Goal: Task Accomplishment & Management: Complete application form

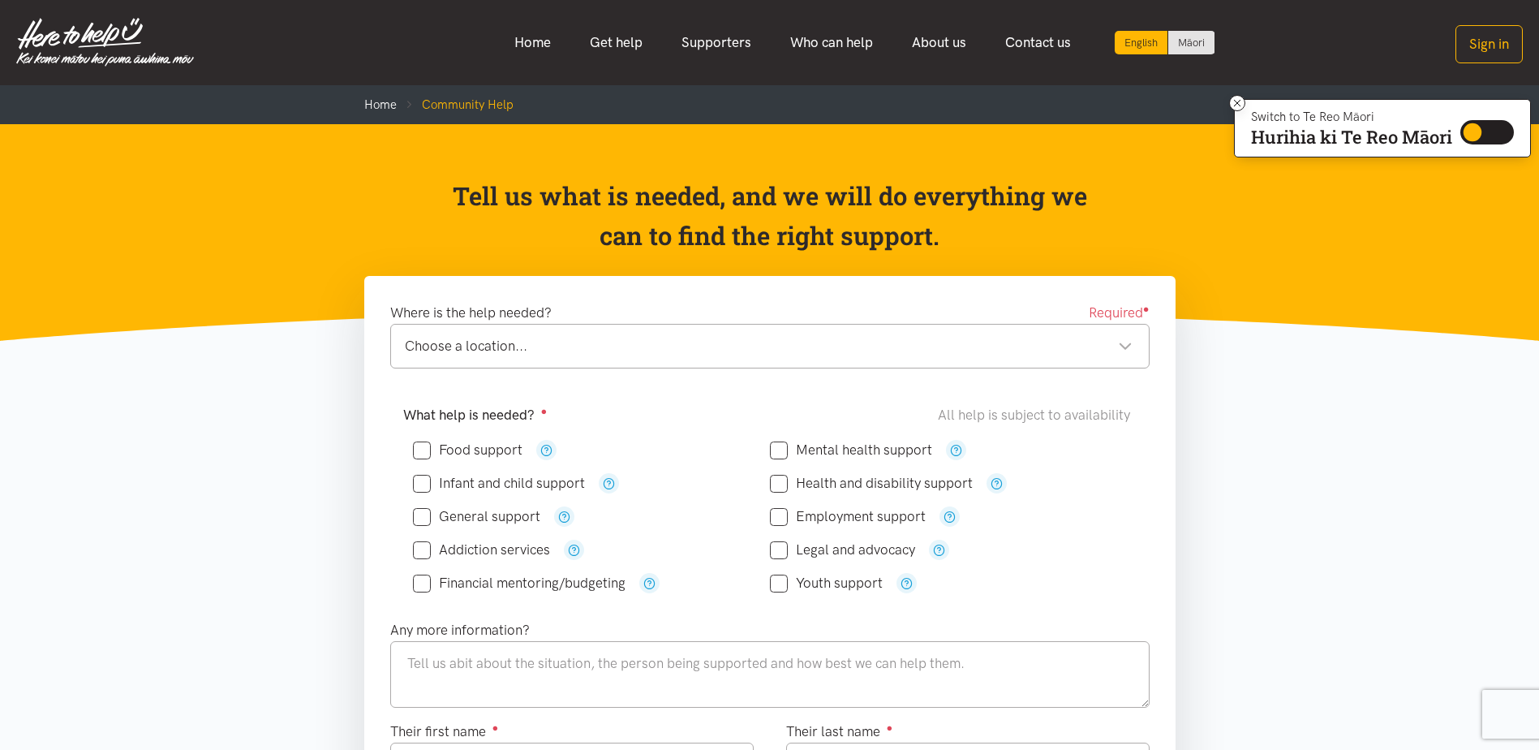
click at [598, 355] on div "Choose a location..." at bounding box center [769, 346] width 728 height 22
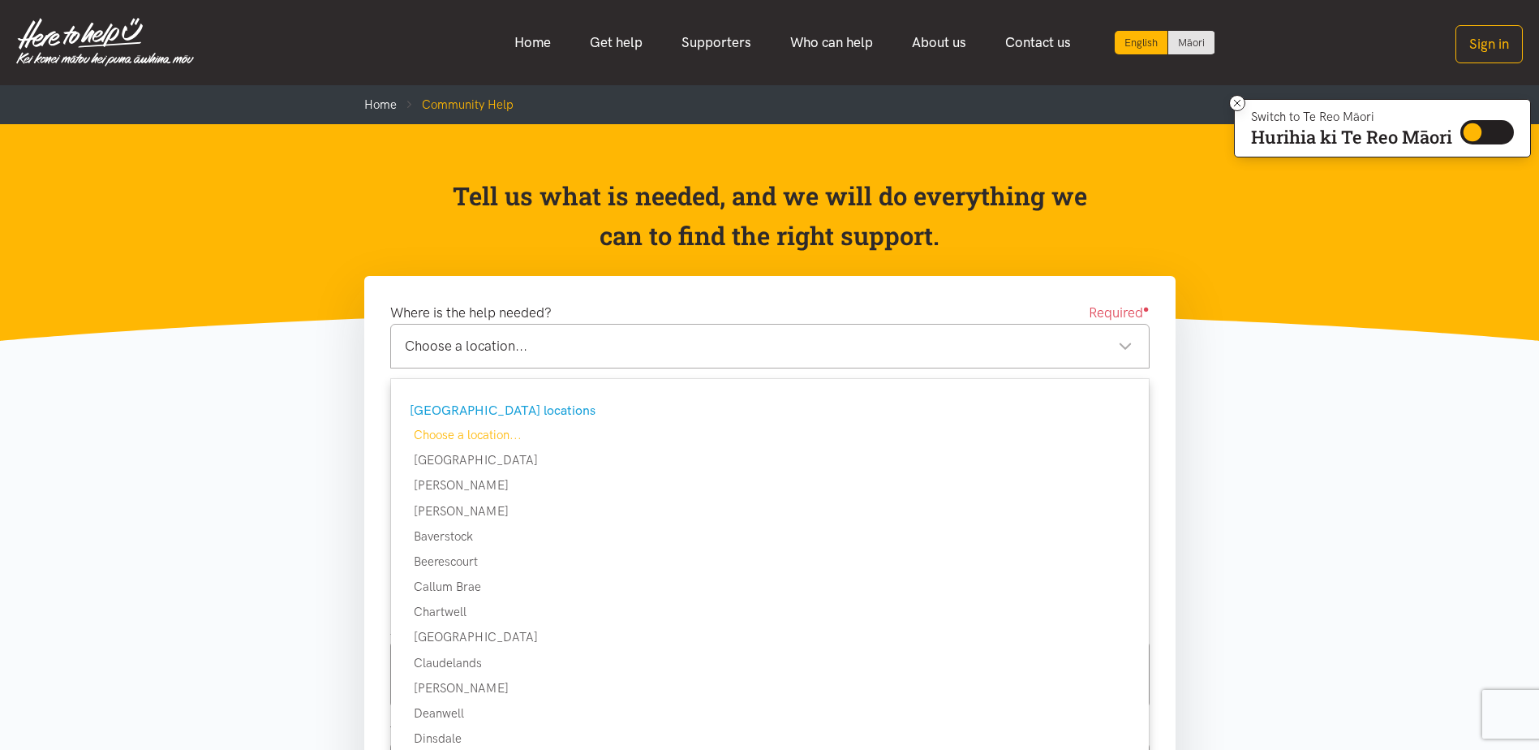
click at [547, 333] on div "Choose a location... Choose a location..." at bounding box center [769, 346] width 759 height 45
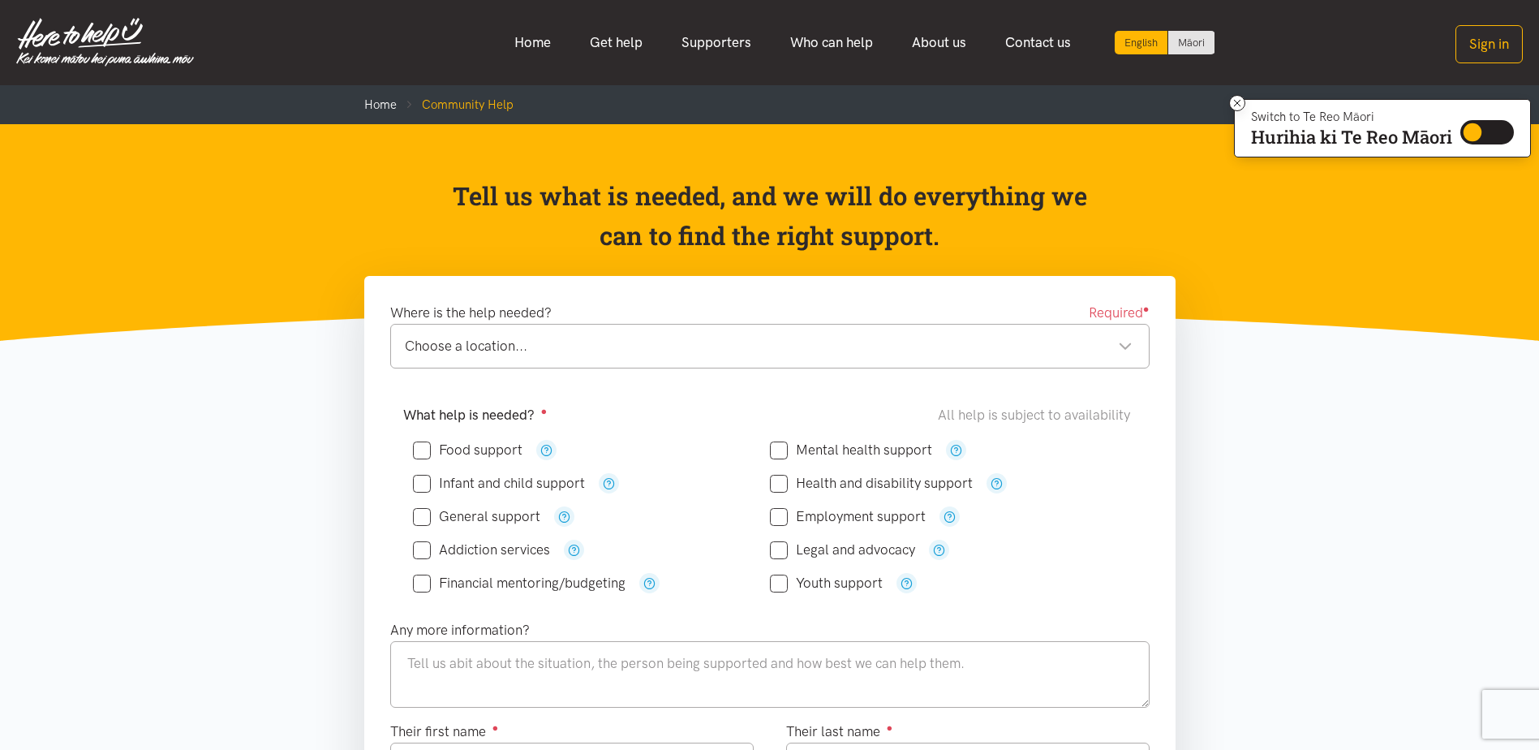
click at [547, 333] on div "Choose a location... Choose a location..." at bounding box center [769, 346] width 759 height 45
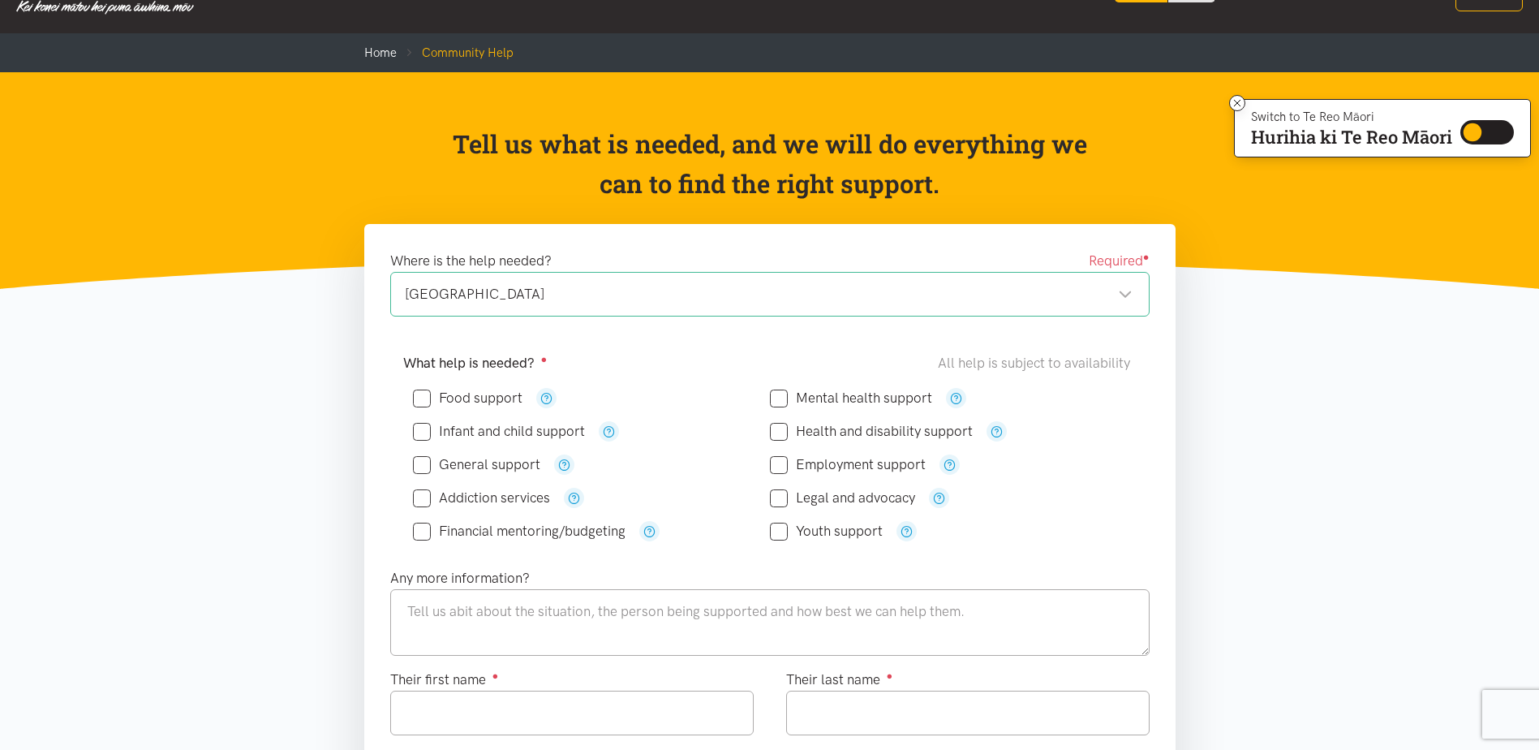
scroll to position [51, 0]
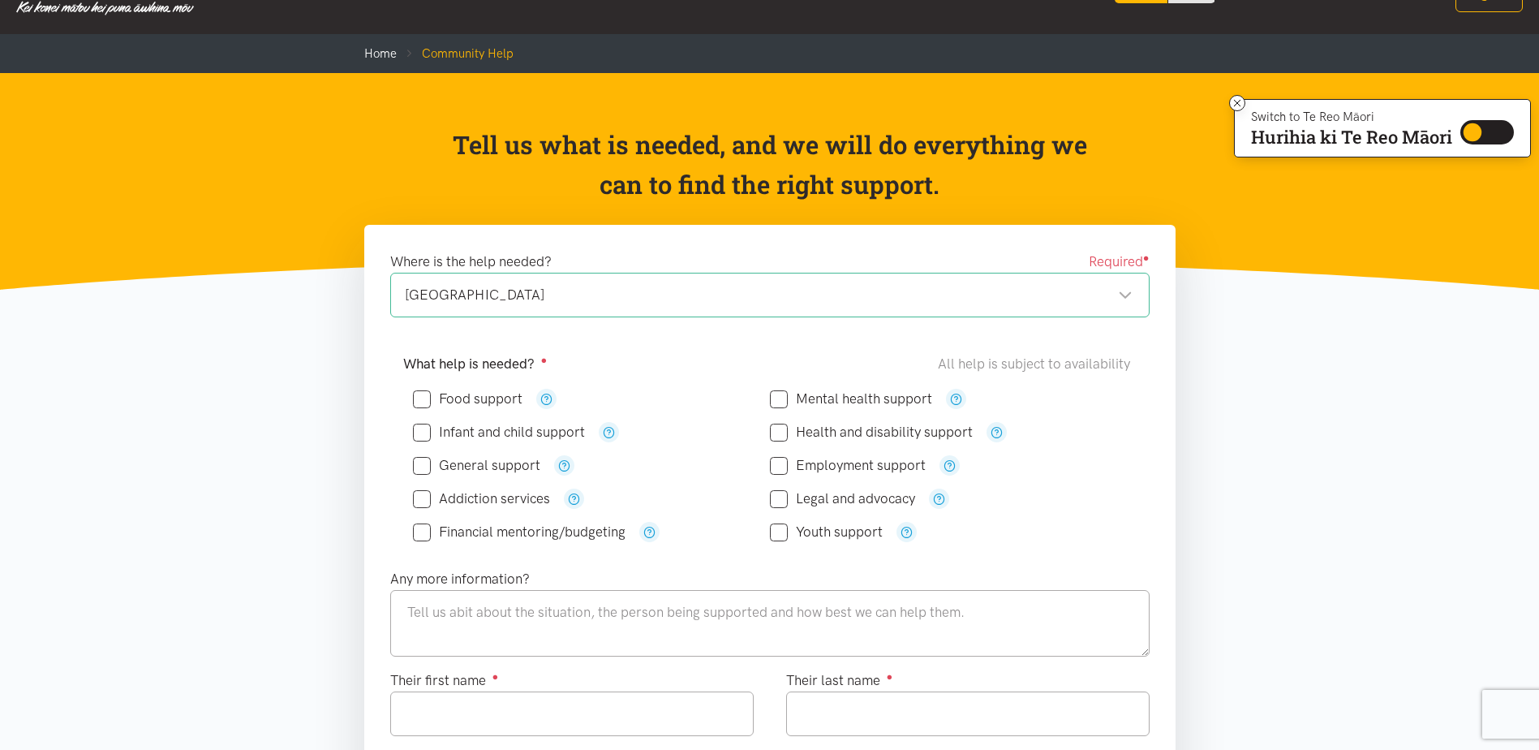
click at [449, 403] on input "Food support" at bounding box center [468, 399] width 110 height 14
checkbox input "true"
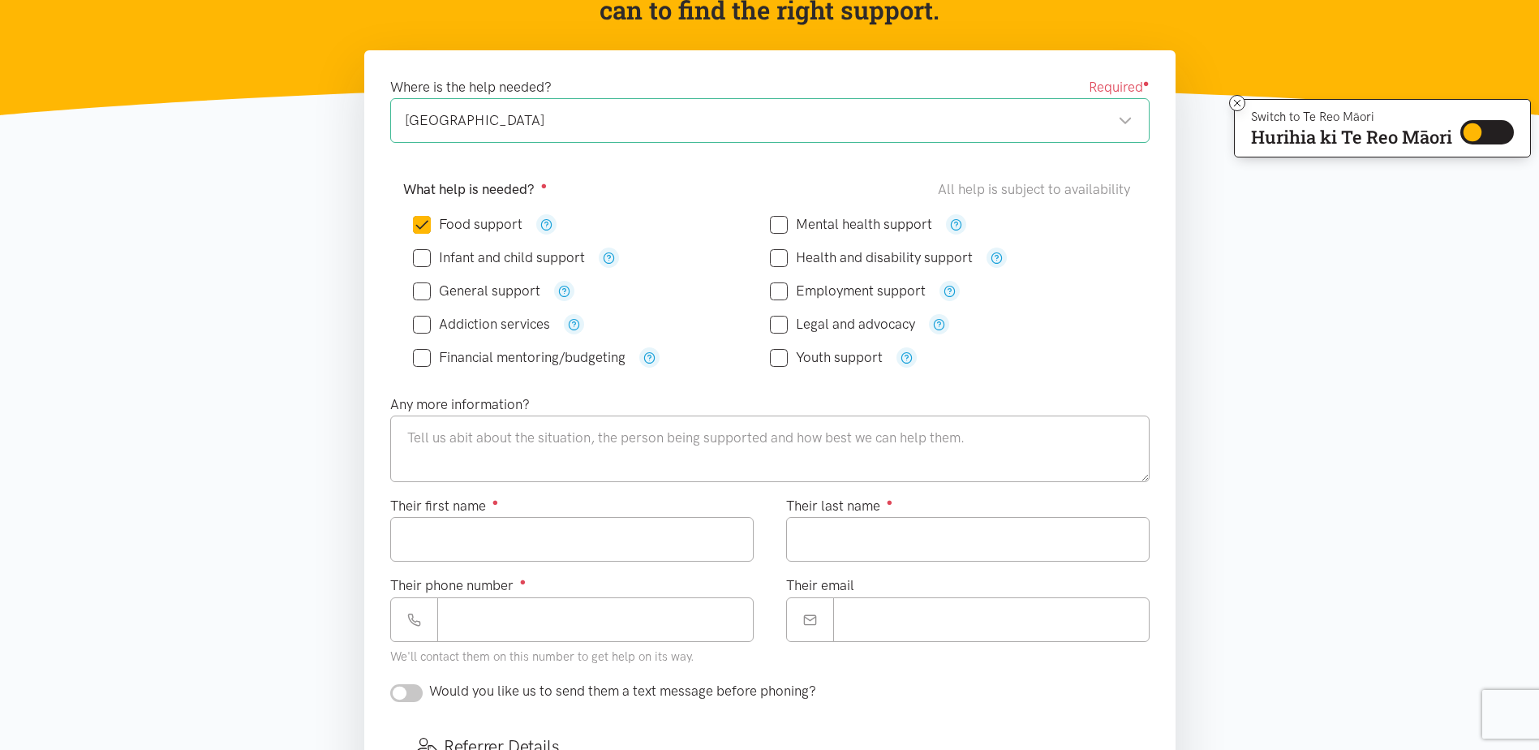
scroll to position [226, 0]
click at [486, 473] on textarea at bounding box center [769, 448] width 759 height 67
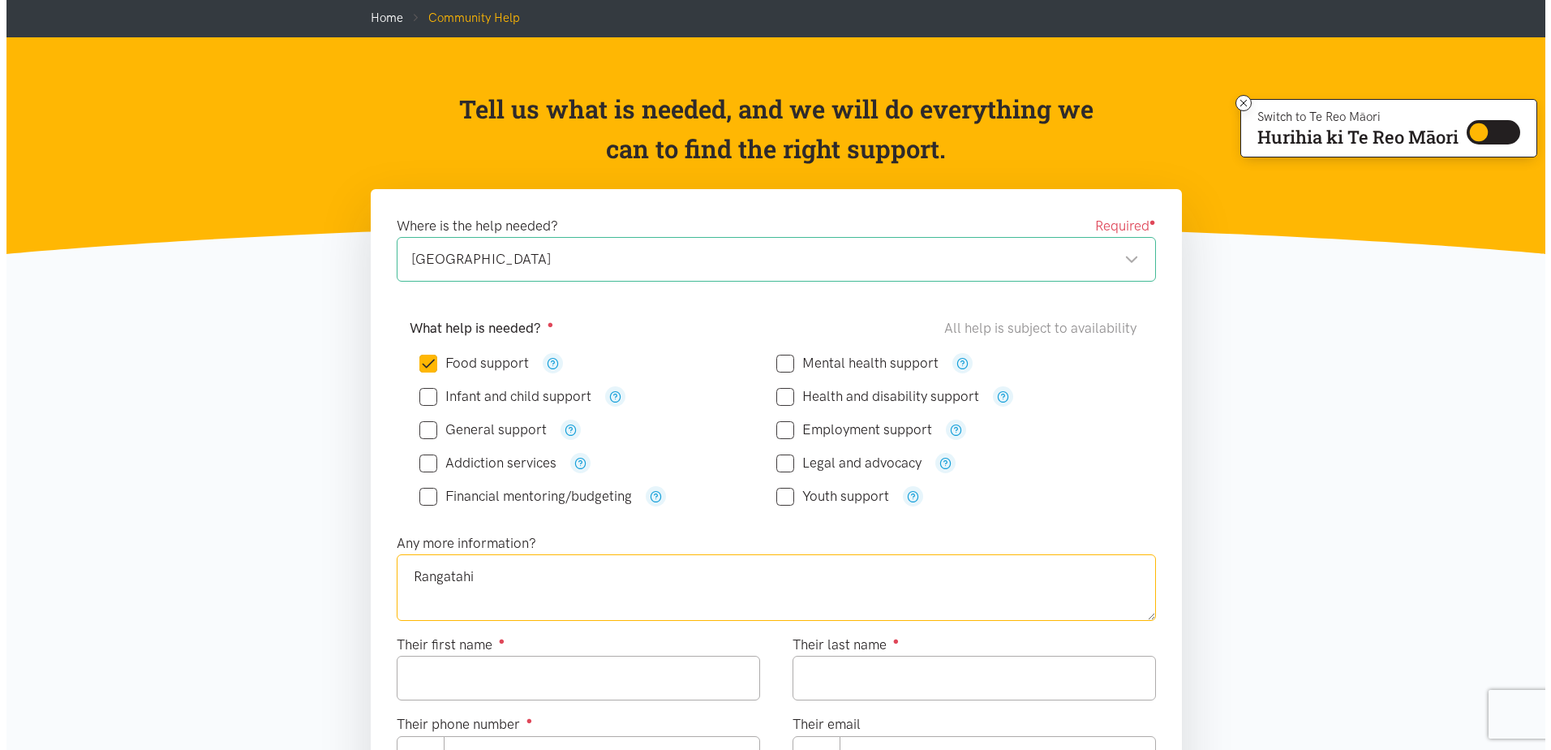
scroll to position [0, 0]
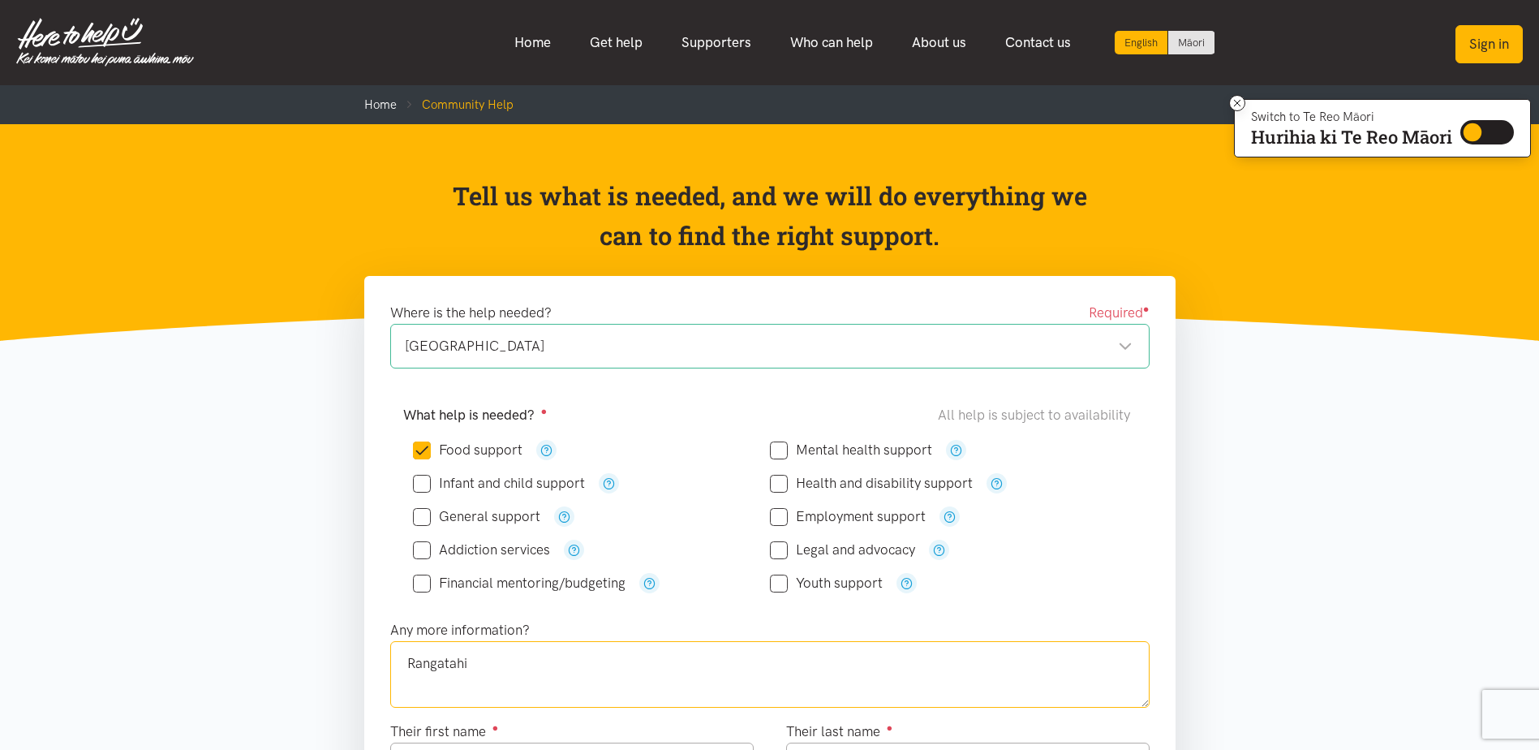
type textarea "Rangatahi"
click at [1473, 37] on button "Sign in" at bounding box center [1488, 44] width 67 height 38
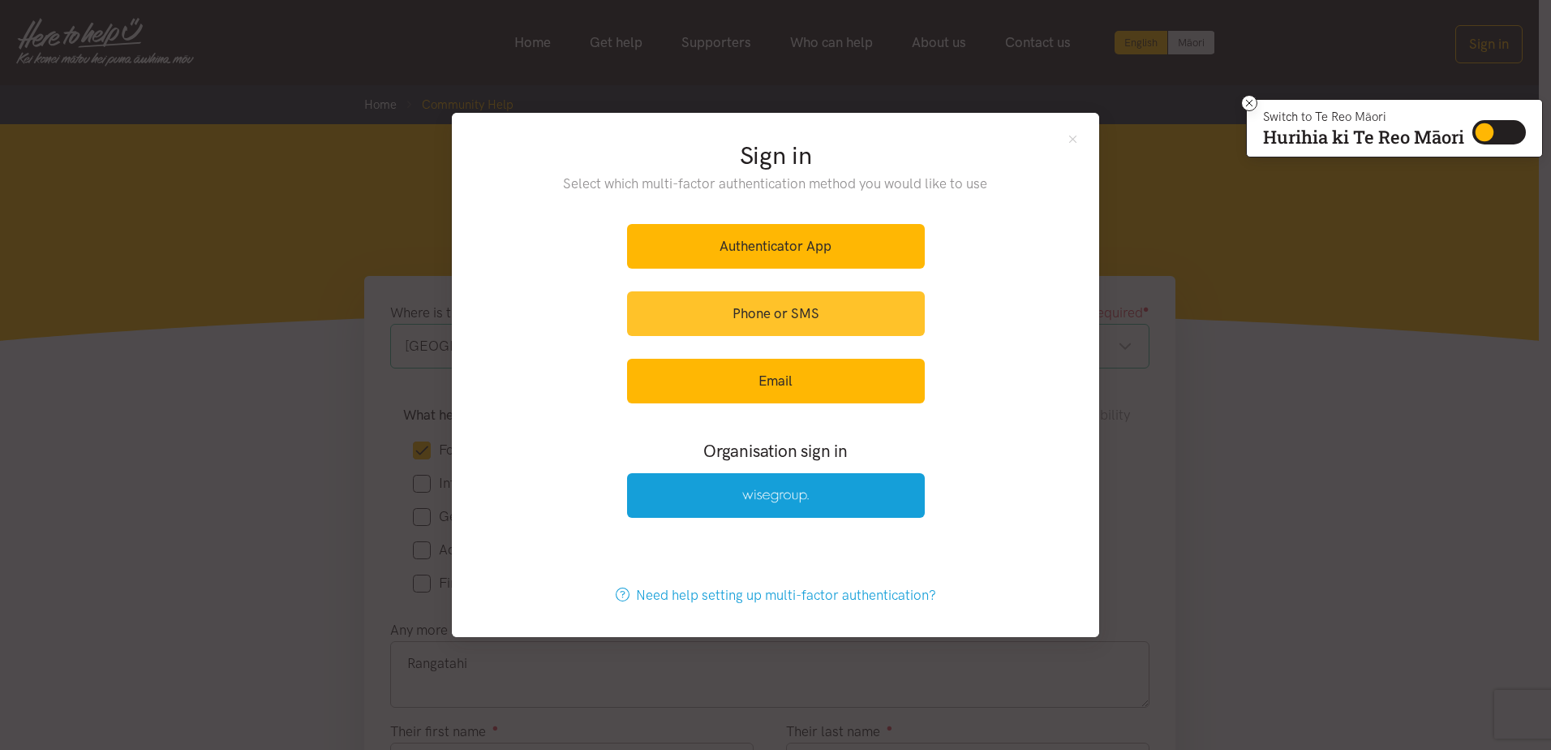
click at [766, 319] on link "Phone or SMS" at bounding box center [776, 313] width 298 height 45
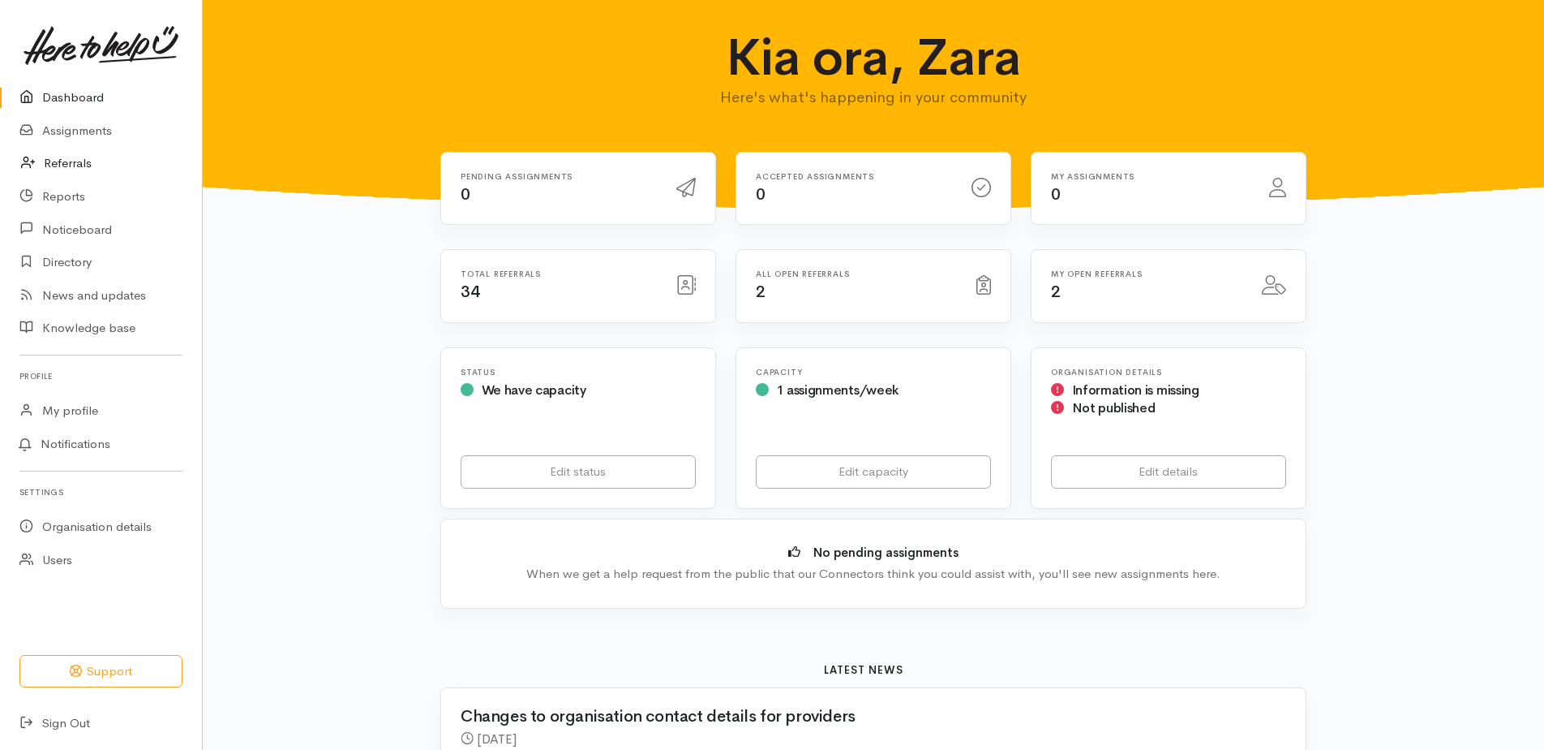
click at [102, 165] on link "Referrals" at bounding box center [101, 163] width 202 height 33
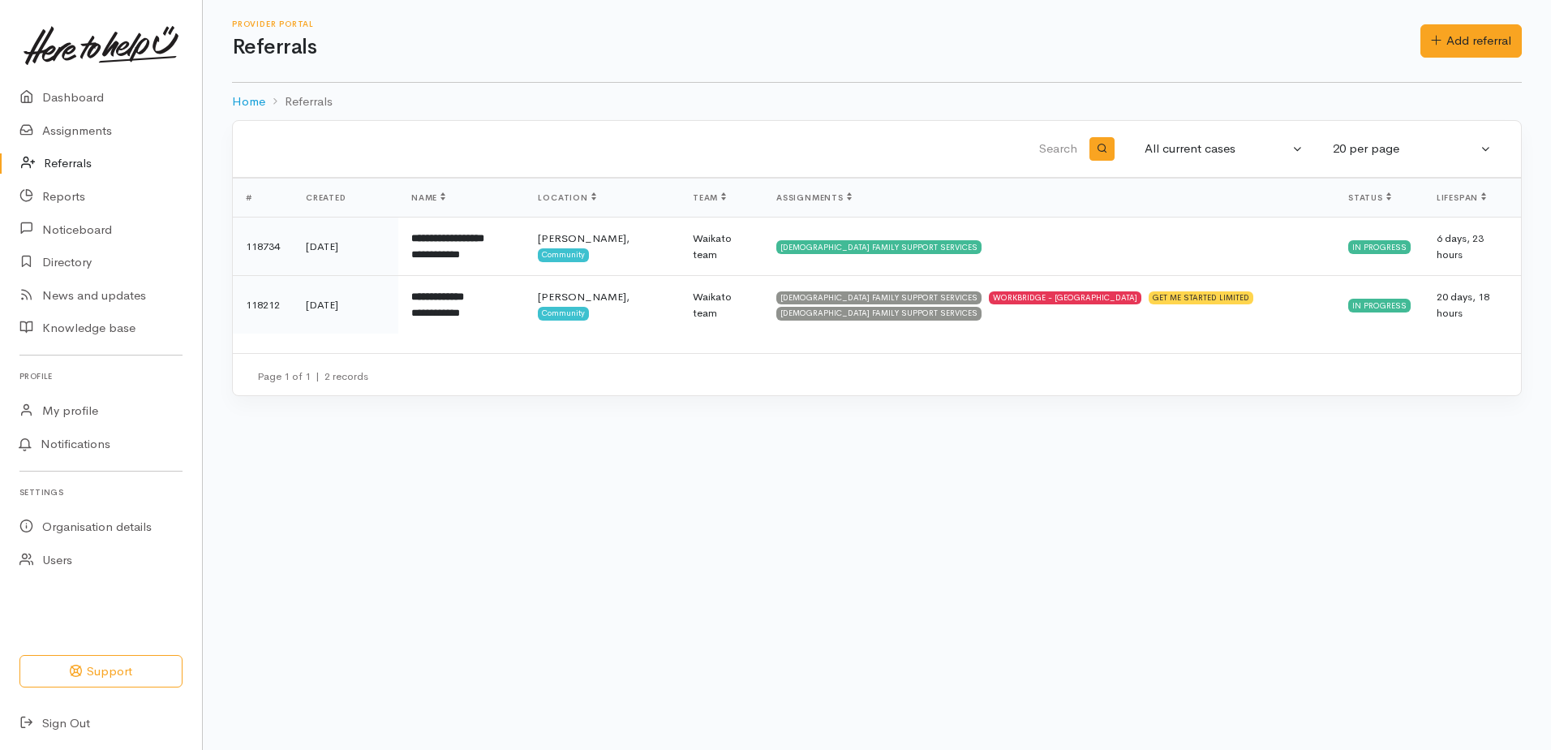
click at [1448, 61] on div "Provider Portal Referrals Add referral Add referral" at bounding box center [877, 40] width 1290 height 43
click at [1451, 56] on link "Add referral" at bounding box center [1470, 40] width 101 height 33
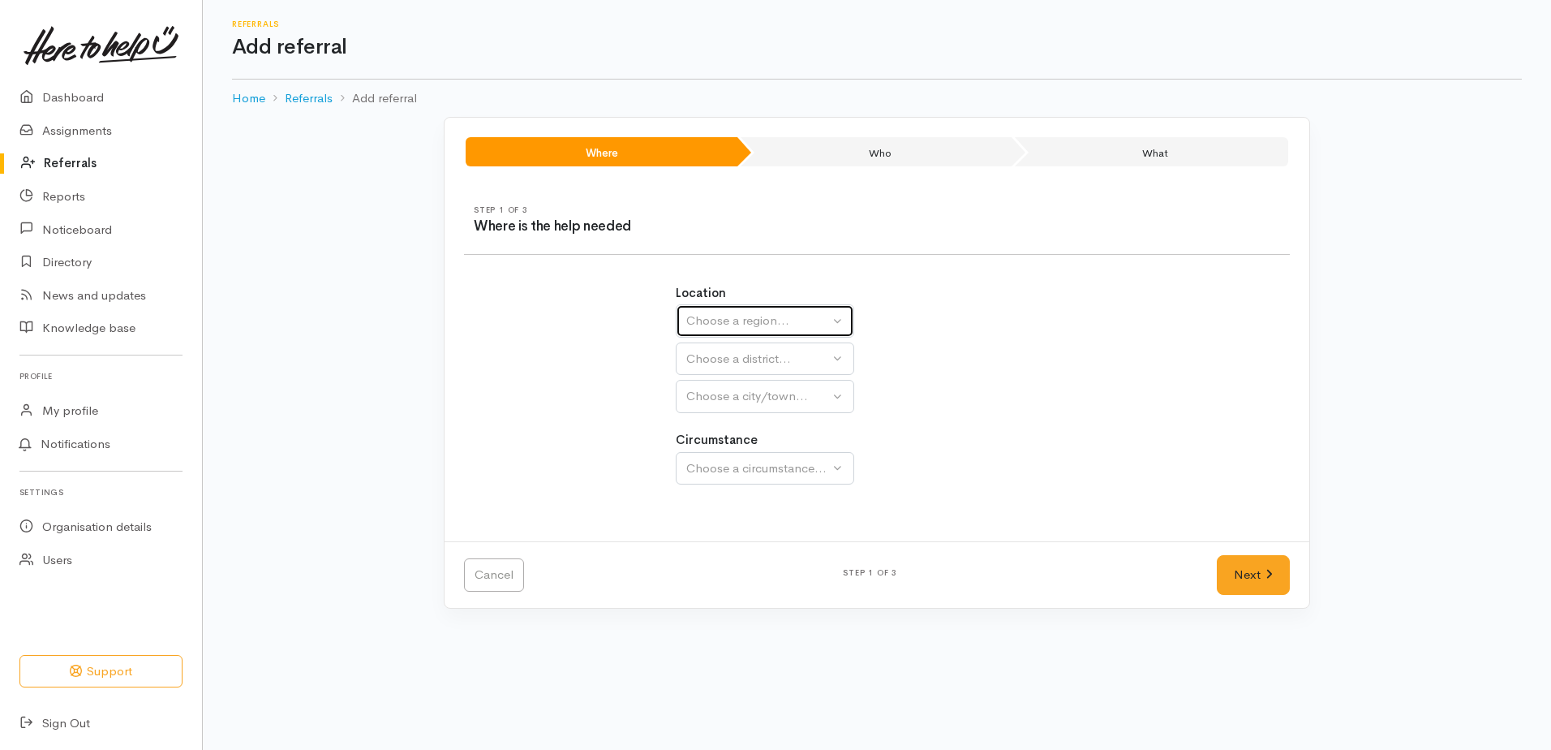
click at [803, 322] on div "Choose a region..." at bounding box center [757, 320] width 143 height 19
click at [740, 427] on span "Waikato" at bounding box center [760, 423] width 128 height 19
select select "3"
select select
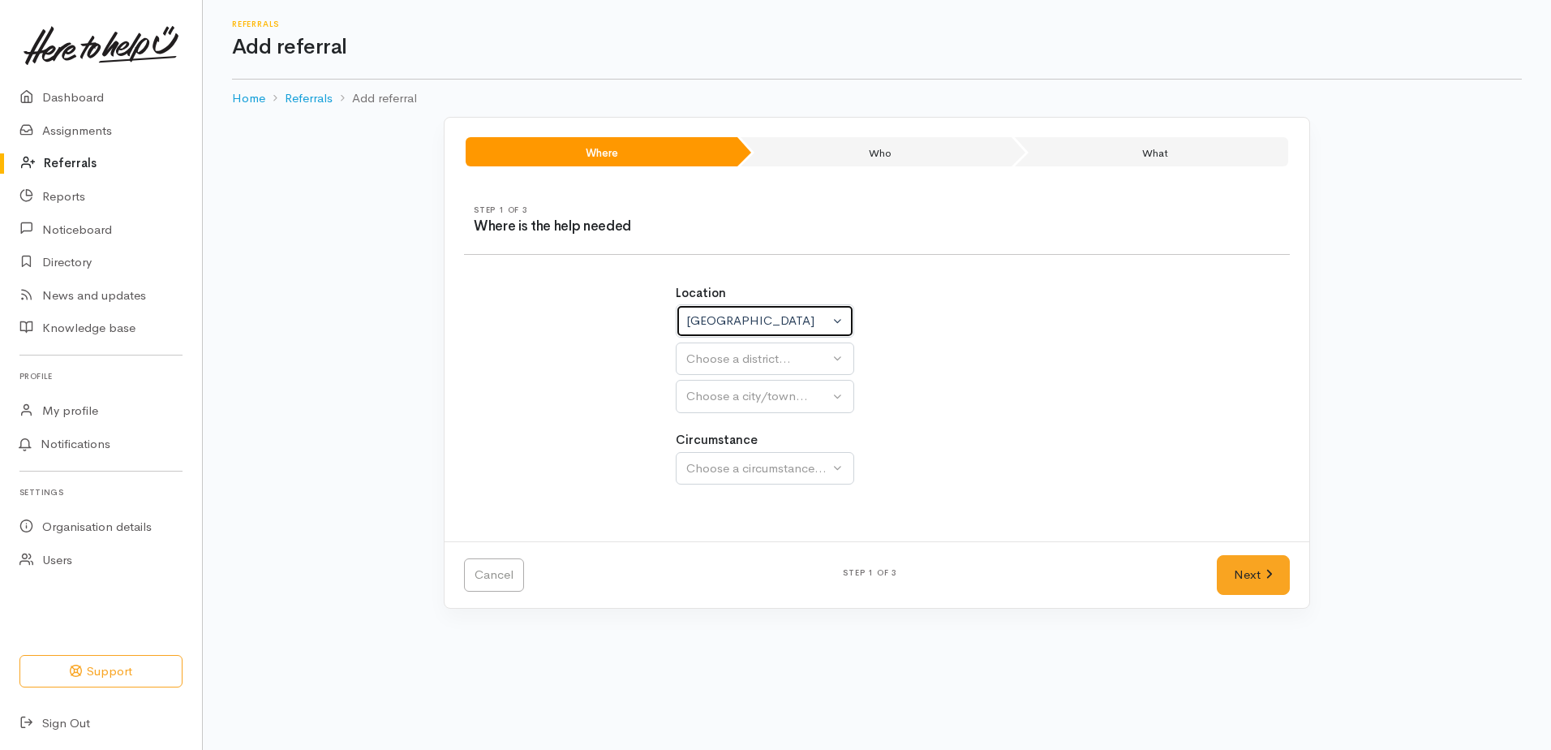
select select
click at [762, 362] on div "Choose a district..." at bounding box center [800, 359] width 228 height 19
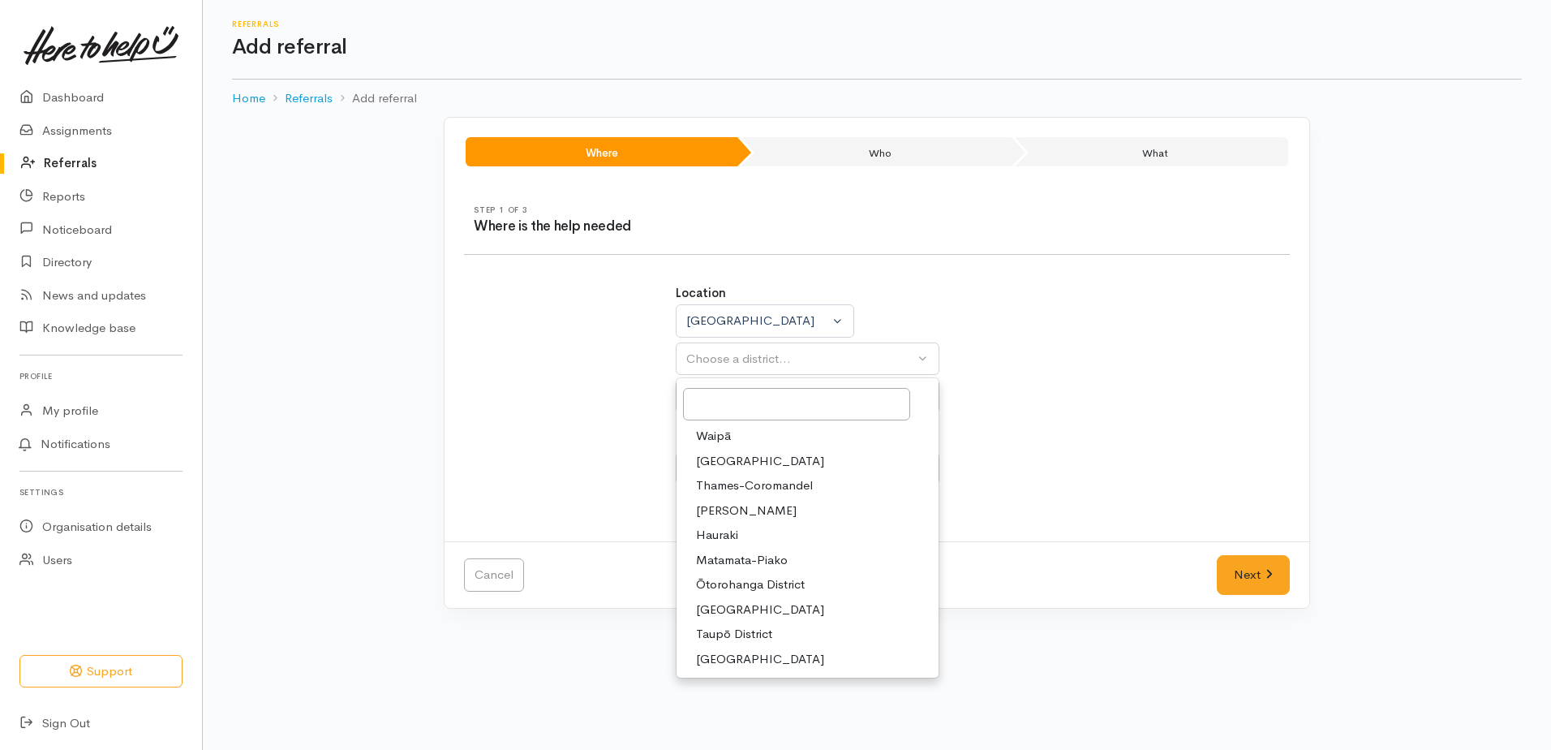
click at [738, 510] on span "[PERSON_NAME]" at bounding box center [746, 510] width 101 height 19
select select "4"
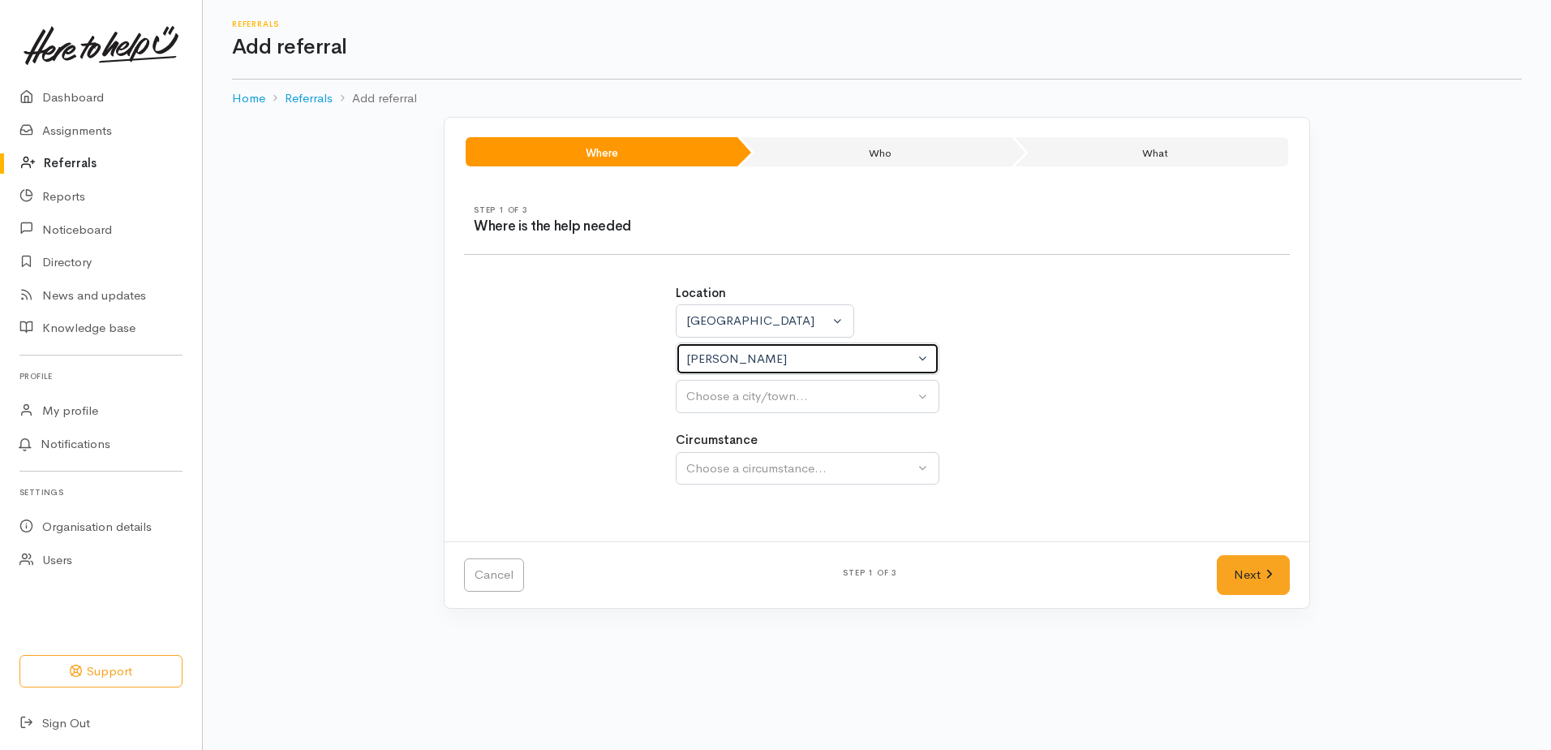
select select
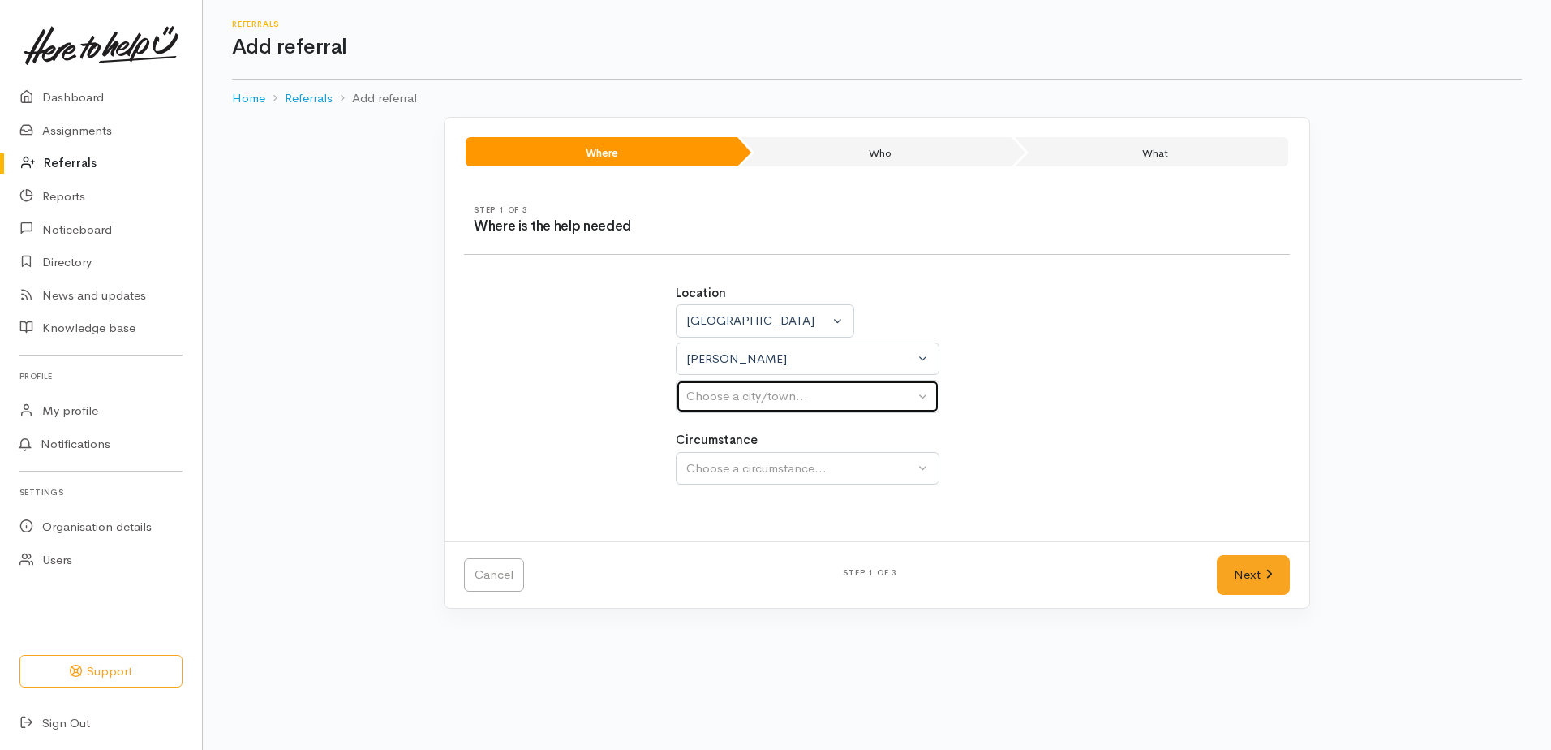
click at [755, 389] on div "Choose a city/town..." at bounding box center [800, 396] width 228 height 19
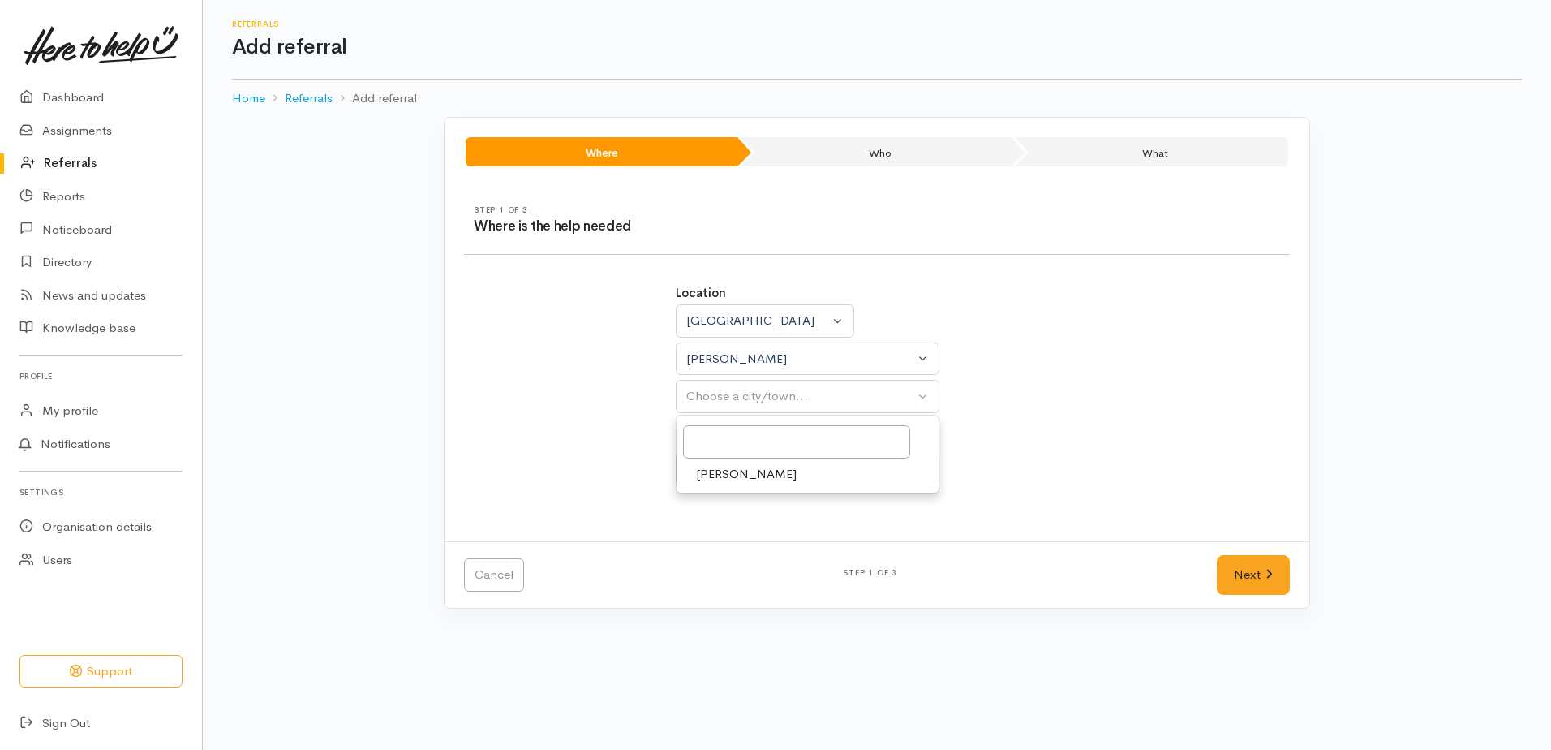
click at [721, 483] on link "[PERSON_NAME]" at bounding box center [808, 474] width 262 height 25
select select "1"
click at [728, 469] on div "Choose a circumstance..." at bounding box center [800, 468] width 228 height 19
click at [714, 547] on span "Community" at bounding box center [727, 545] width 62 height 19
select select "2"
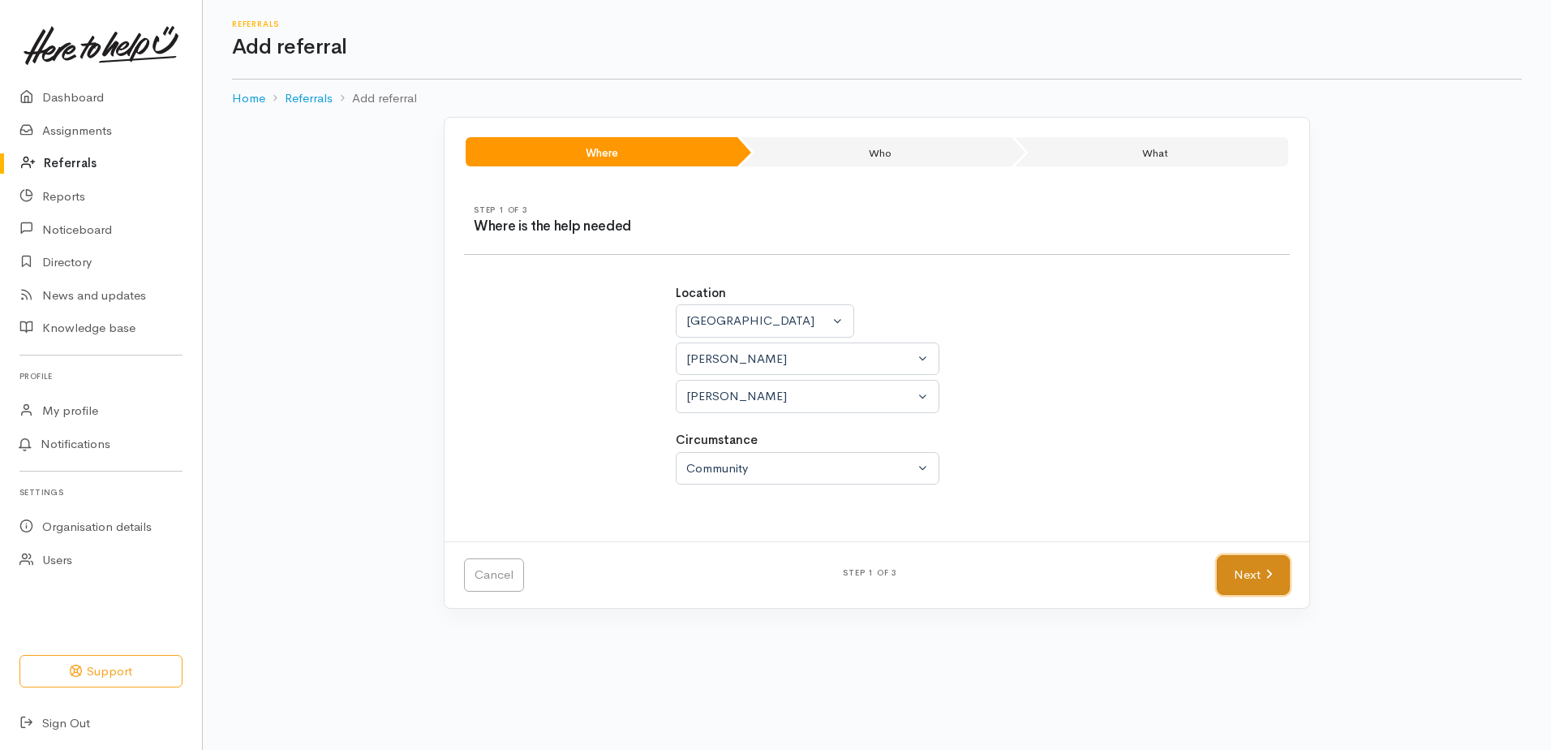
click at [1230, 567] on link "Next" at bounding box center [1253, 575] width 73 height 40
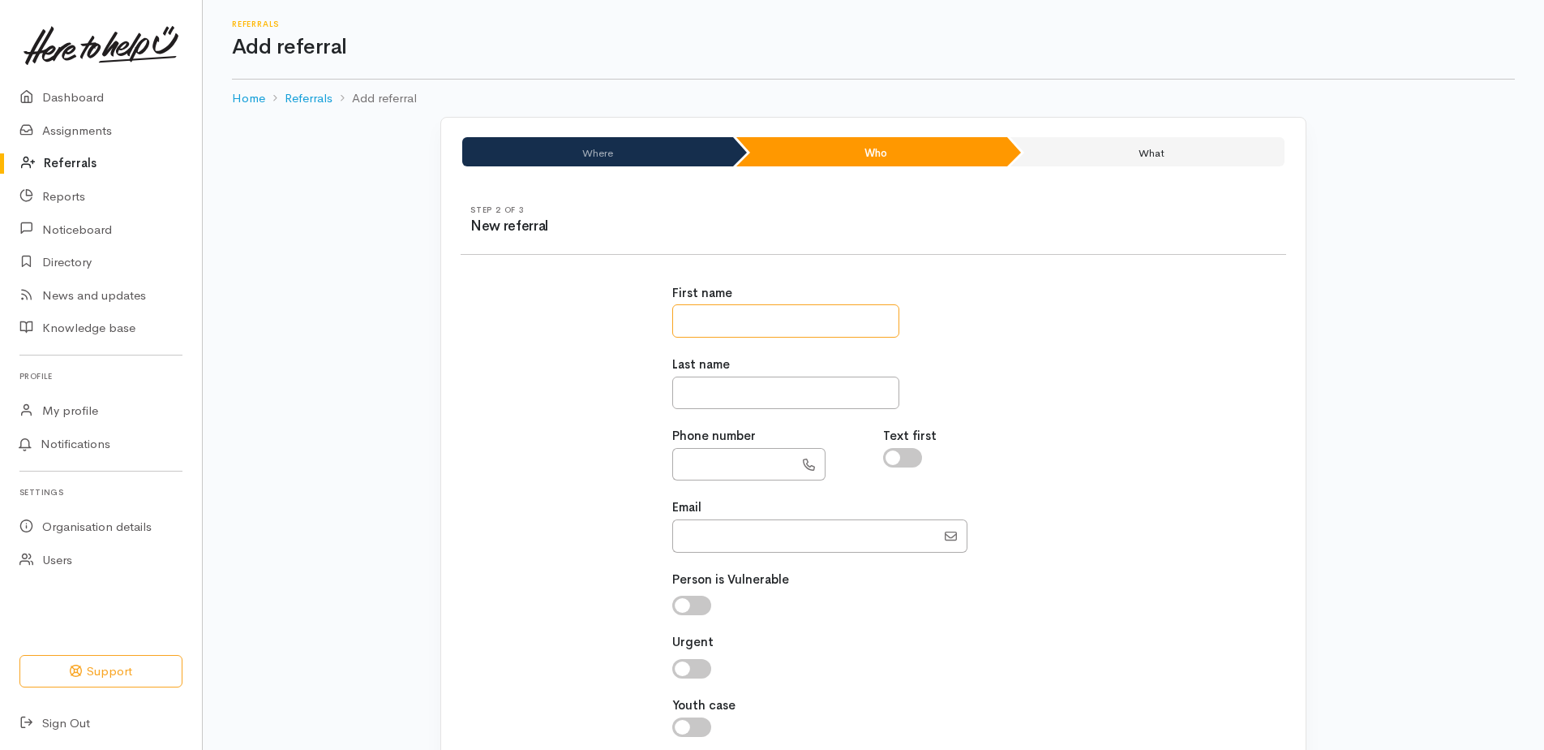
click at [795, 317] on input "text" at bounding box center [785, 320] width 227 height 33
type input "**********"
type input "*******"
type input "**********"
type input "texasfox999@gmail.com"
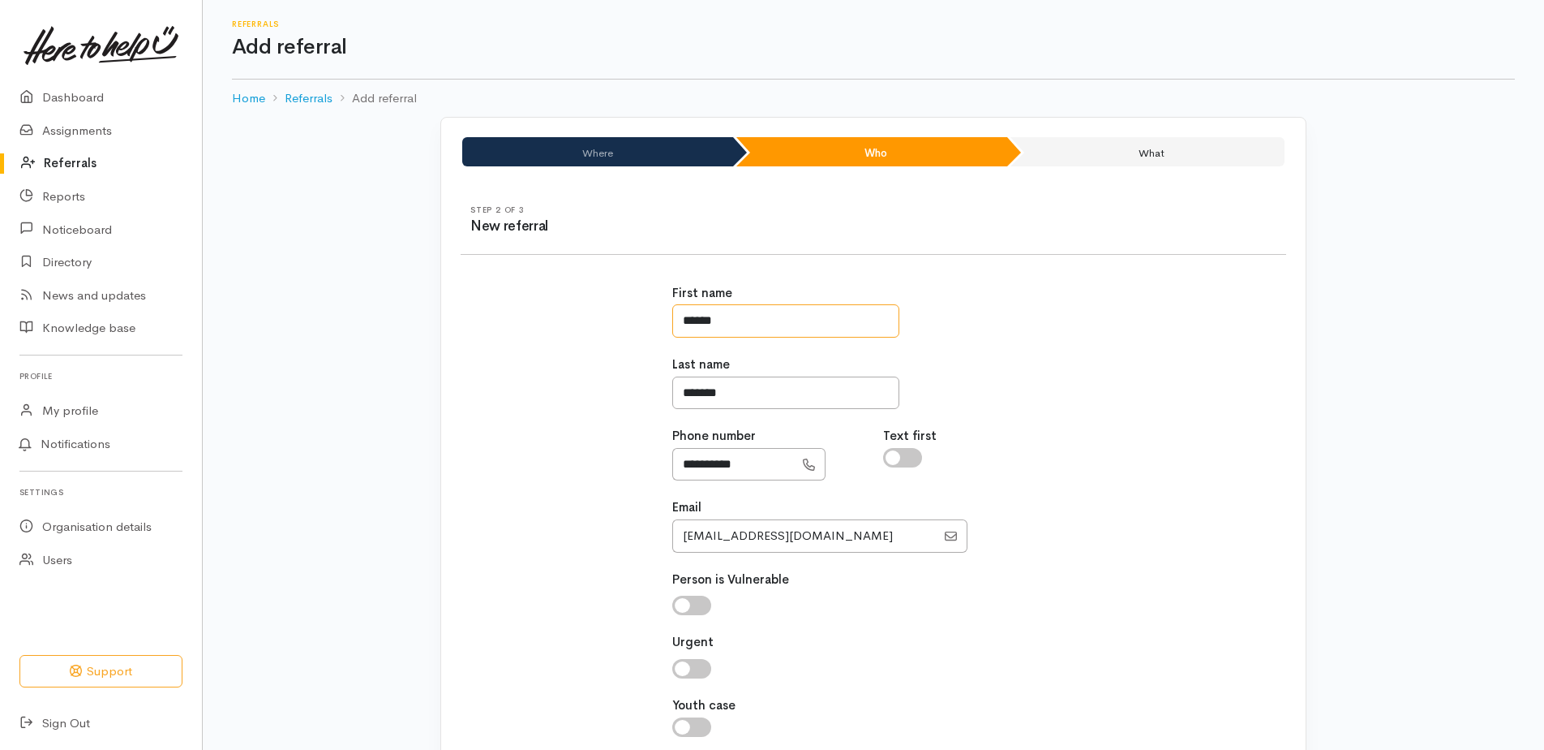
scroll to position [130, 0]
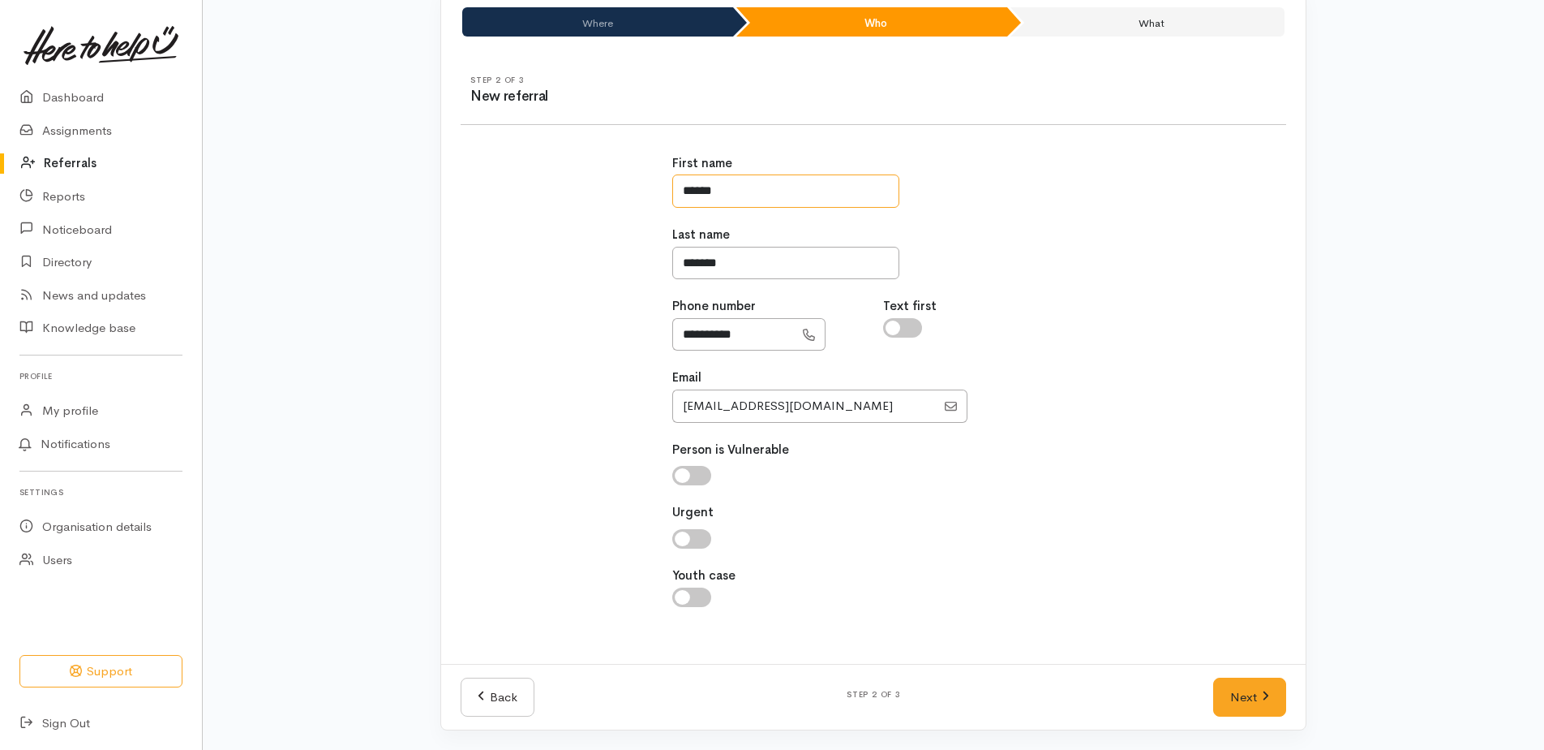
type input "*****"
click at [680, 479] on input "checkbox" at bounding box center [691, 475] width 39 height 19
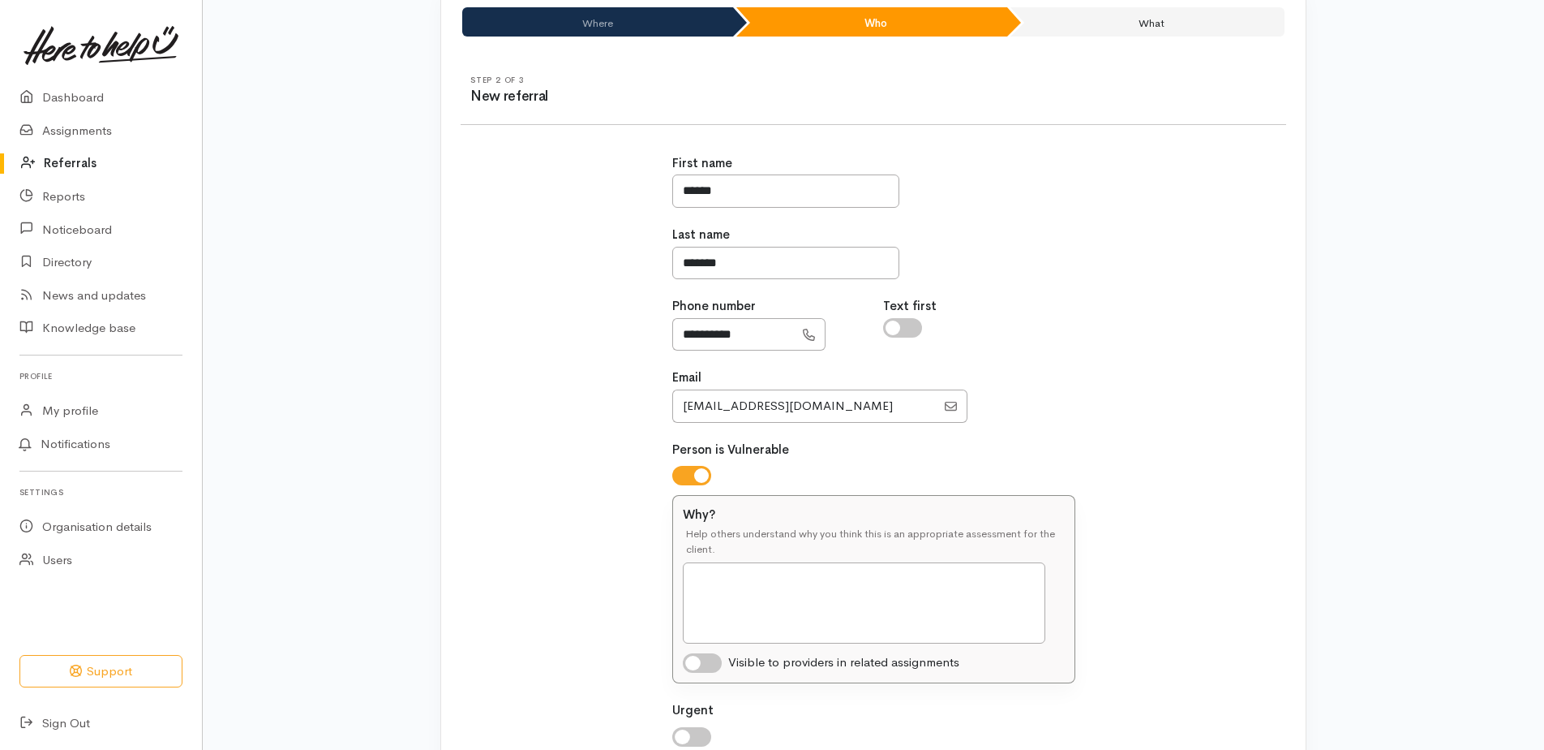
click at [680, 479] on input "checkbox" at bounding box center [691, 475] width 39 height 19
checkbox input "false"
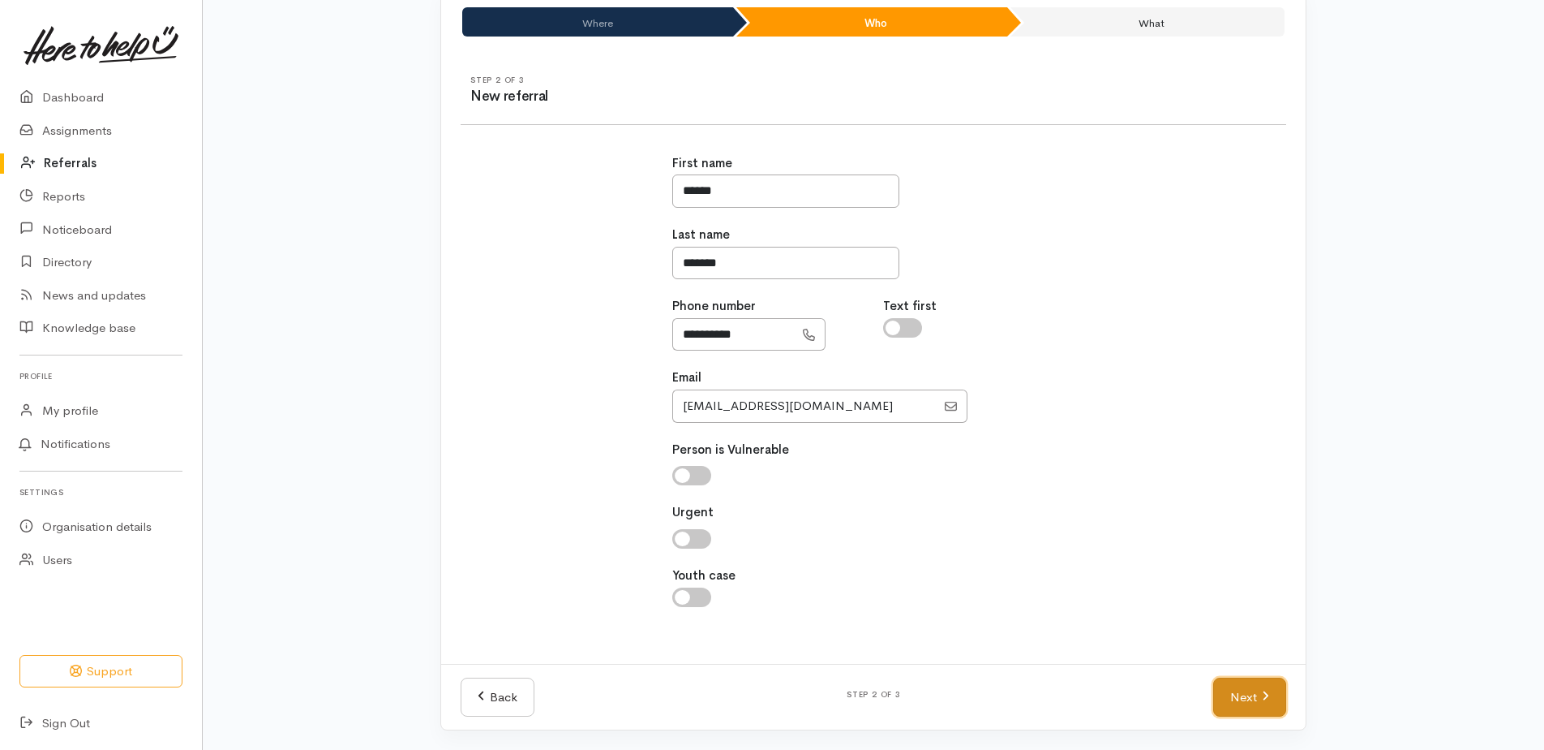
click at [1248, 685] on link "Next" at bounding box center [1250, 697] width 73 height 40
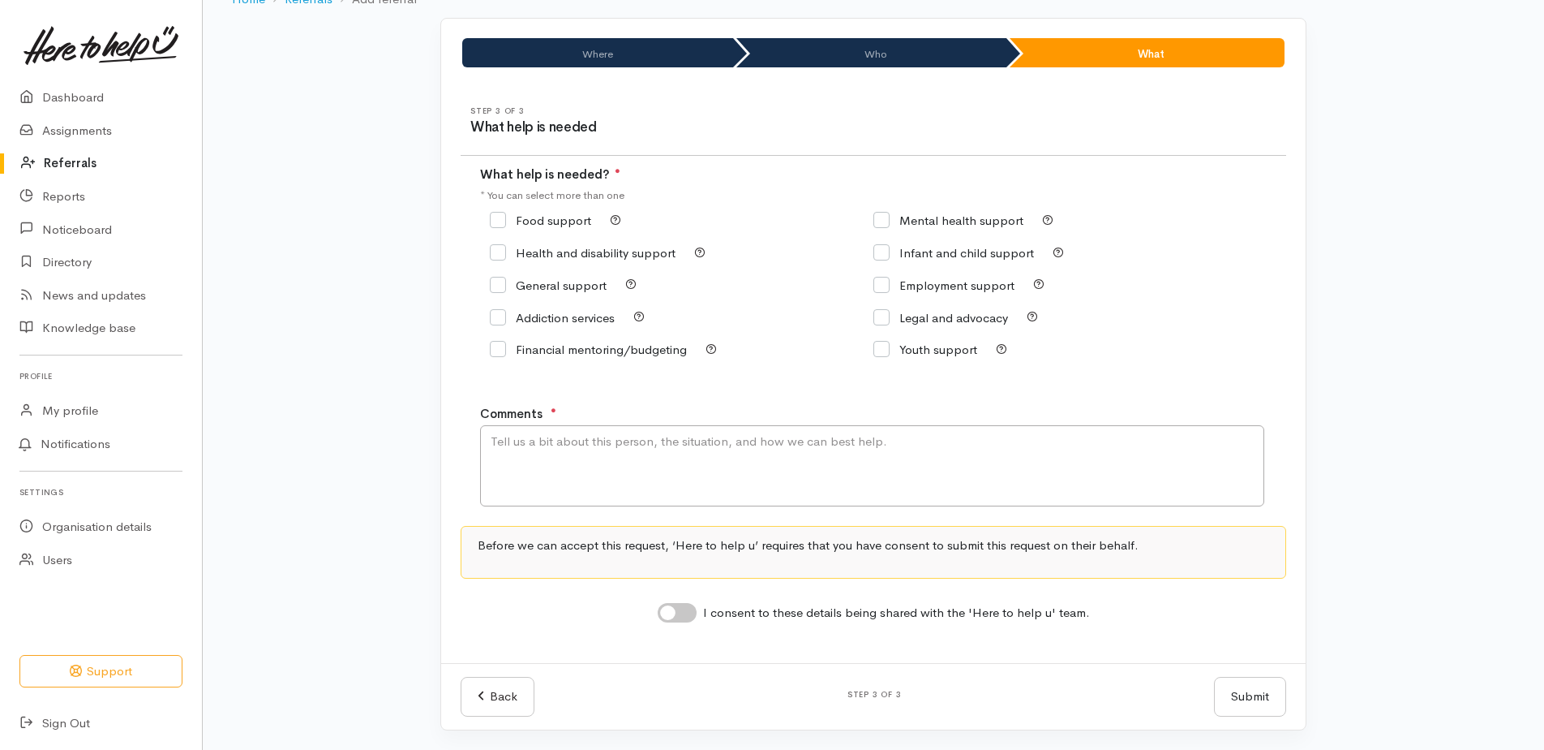
scroll to position [99, 0]
click at [517, 214] on label "Food support" at bounding box center [540, 220] width 101 height 12
click at [517, 214] on input "Food support" at bounding box center [540, 220] width 101 height 12
checkbox input "true"
click at [589, 447] on textarea "Comments" at bounding box center [872, 465] width 784 height 81
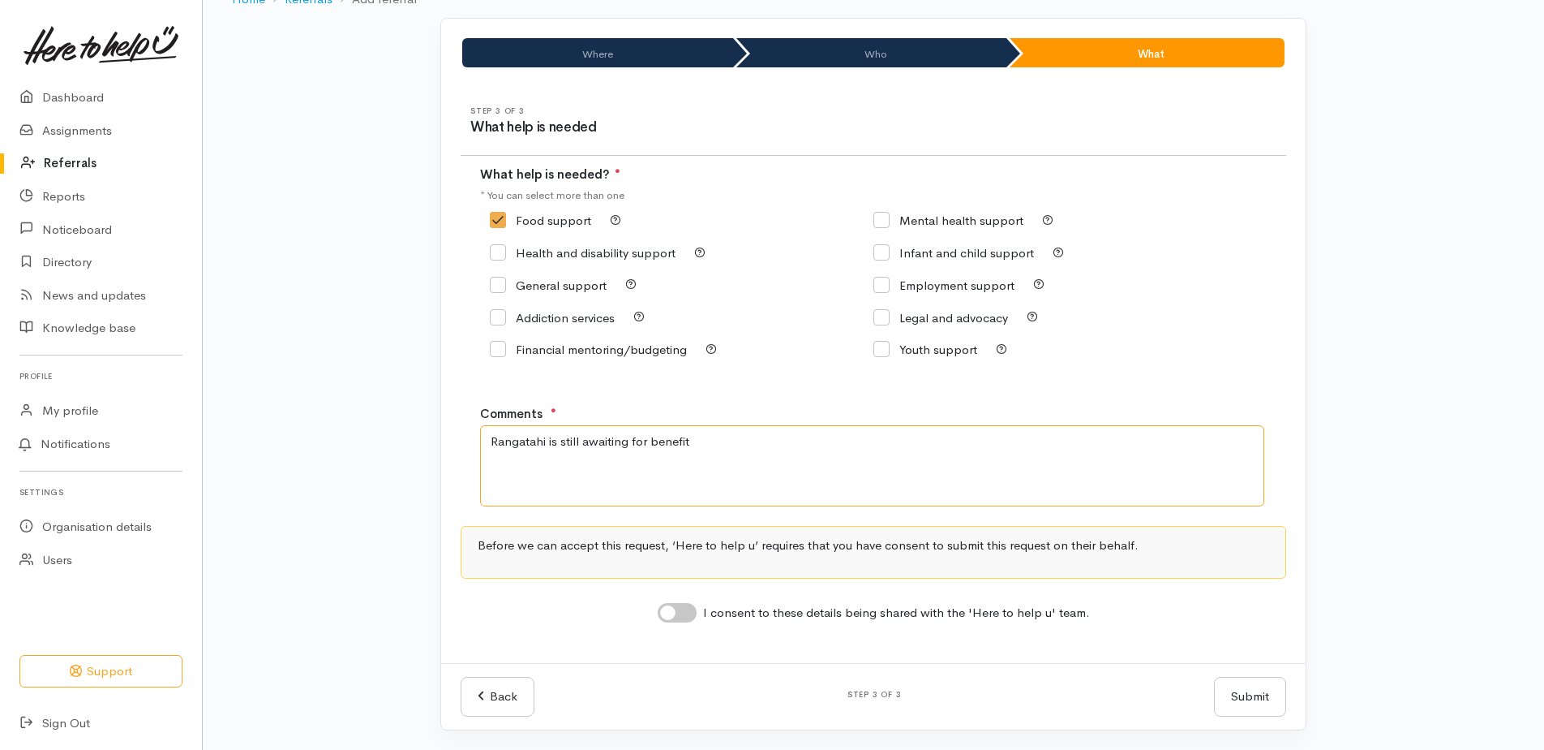
click at [760, 437] on textarea "Rangatahi is still awaiting for benefit" at bounding box center [872, 465] width 784 height 81
type textarea "Rangatahi is still awaiting for benefit to be reinstated. Has no finances or wh…"
click at [688, 612] on input "I consent to these details being shared with the 'Here to help u' team." at bounding box center [677, 612] width 39 height 19
checkbox input "true"
click at [1259, 695] on button "Submit" at bounding box center [1250, 697] width 72 height 40
